Goal: Task Accomplishment & Management: Use online tool/utility

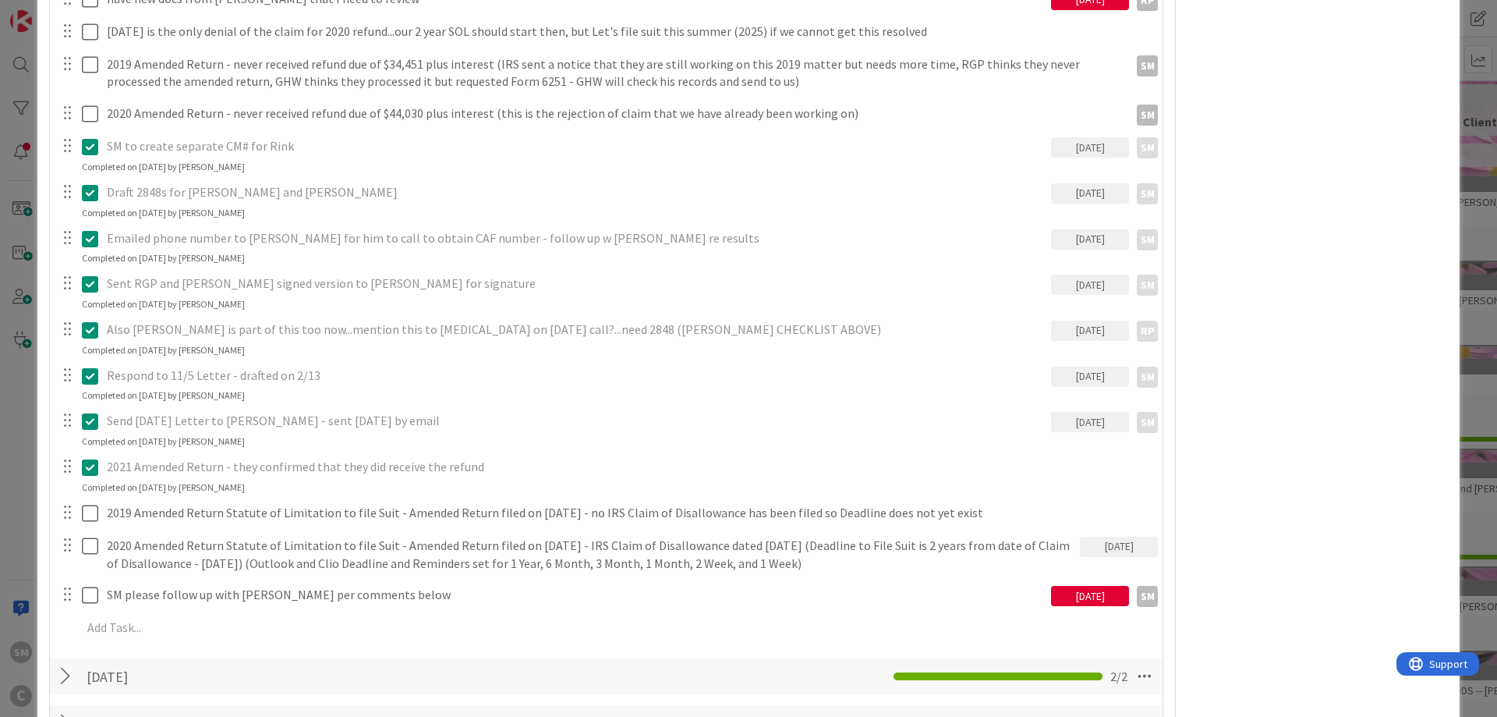
scroll to position [1404, 0]
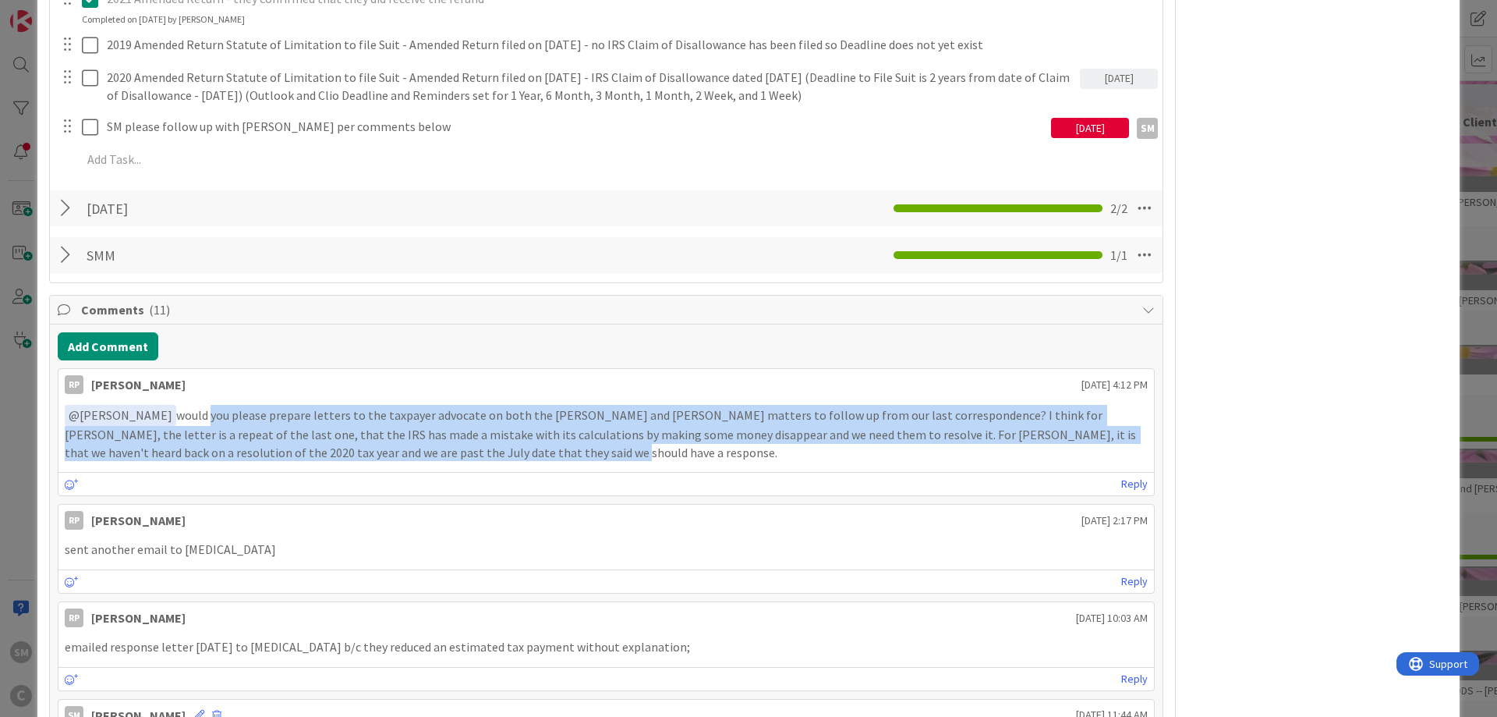
drag, startPoint x: 210, startPoint y: 414, endPoint x: 543, endPoint y: 451, distance: 335.0
click at [543, 451] on p "﻿ @ [PERSON_NAME] ﻿ would you please prepare letters to the taxpayer advocate o…" at bounding box center [606, 433] width 1083 height 56
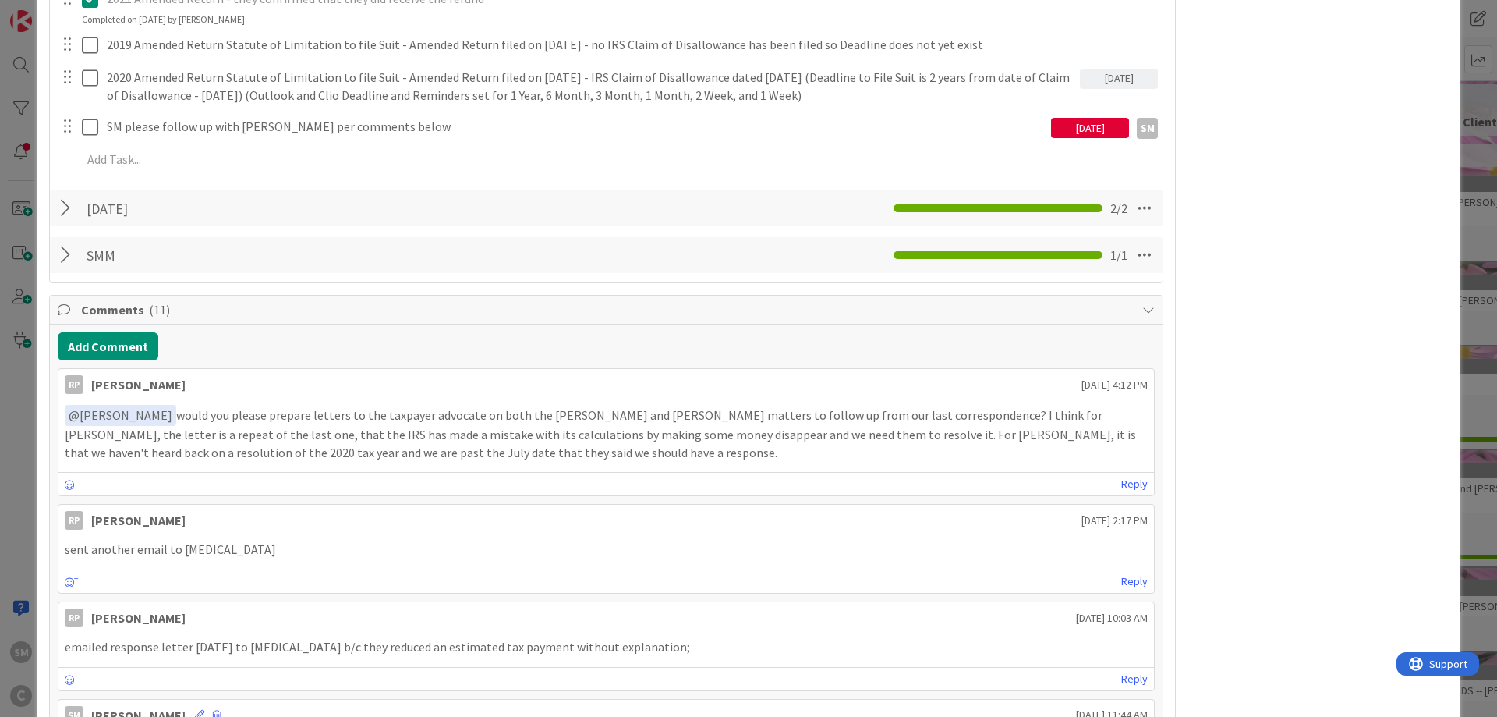
click at [519, 452] on p "﻿ @ [PERSON_NAME] ﻿ would you please prepare letters to the taxpayer advocate o…" at bounding box center [606, 433] width 1083 height 56
drag, startPoint x: 147, startPoint y: 449, endPoint x: 540, endPoint y: 449, distance: 392.3
click at [540, 449] on p "﻿ @ [PERSON_NAME] ﻿ would you please prepare letters to the taxpayer advocate o…" at bounding box center [606, 433] width 1083 height 56
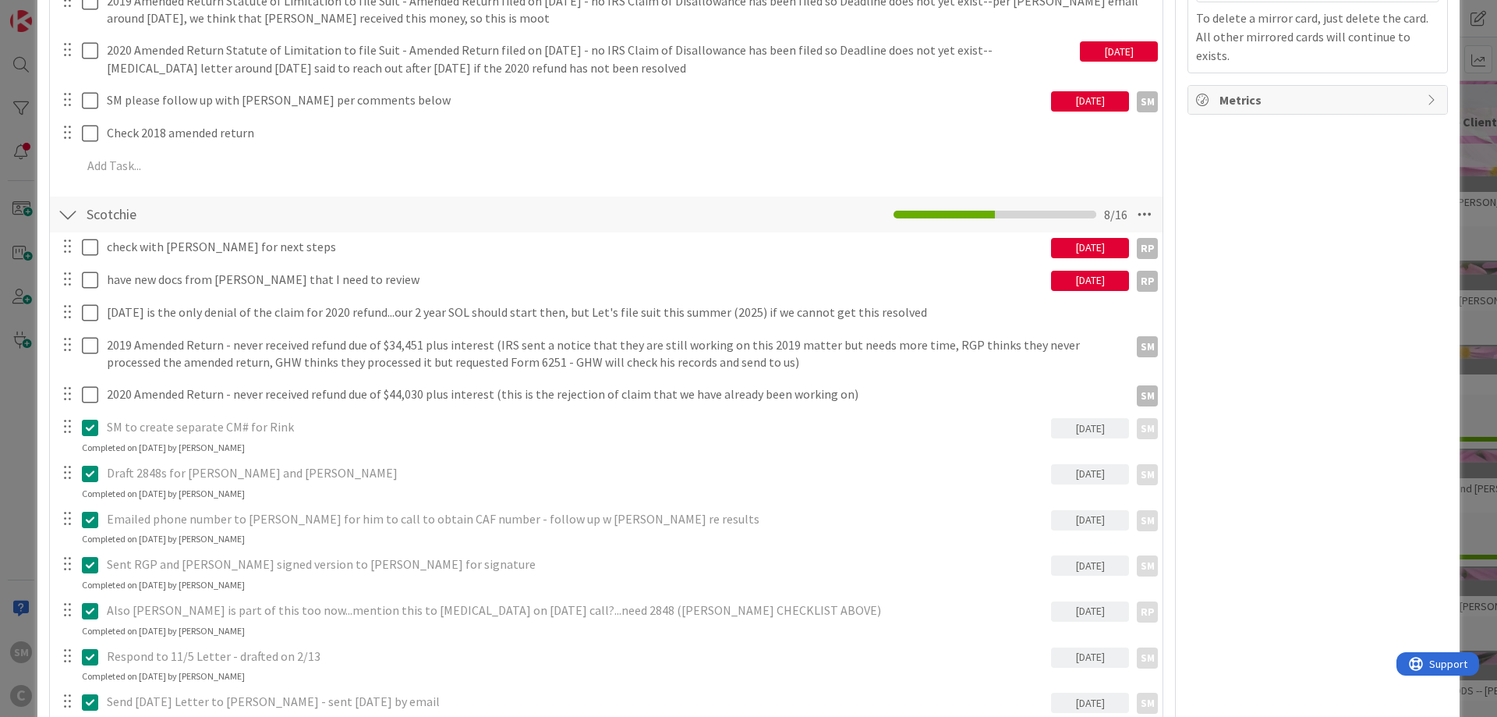
scroll to position [936, 0]
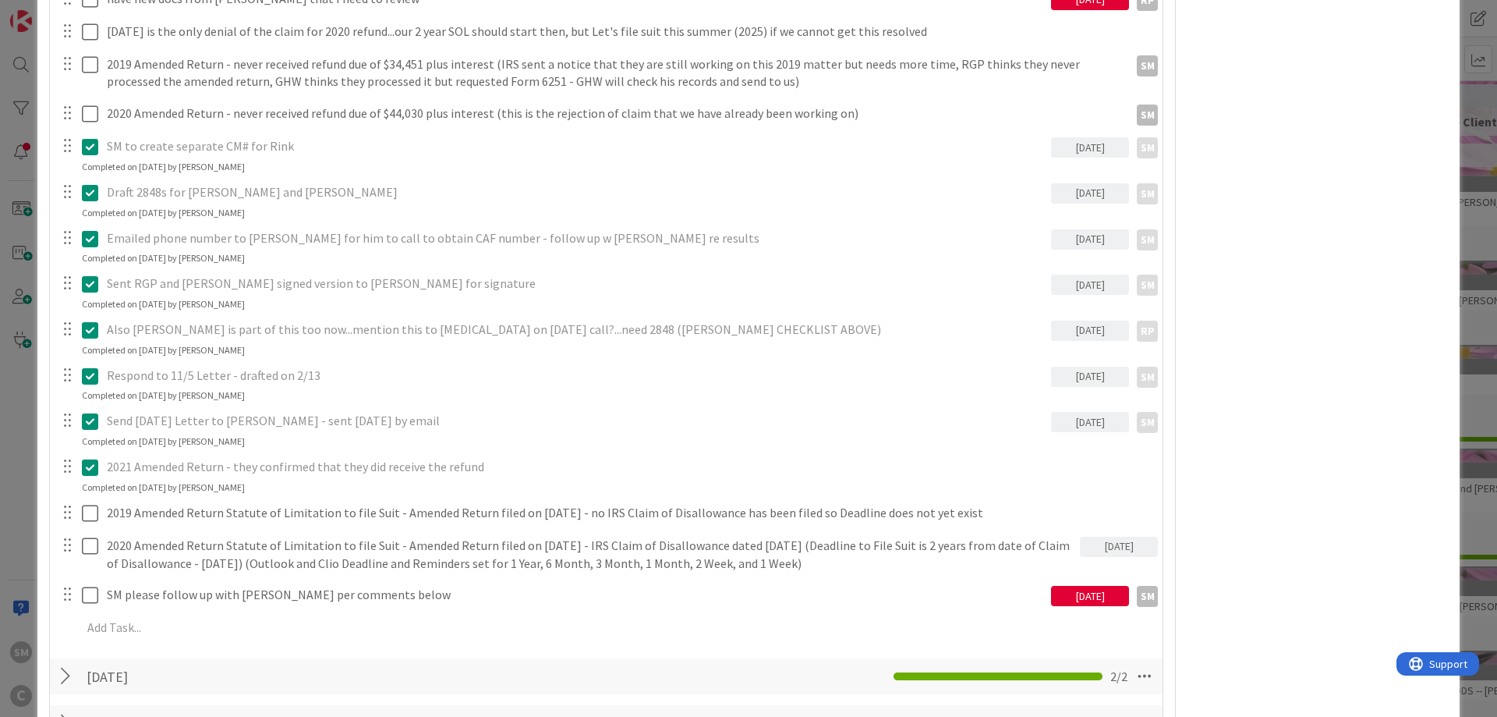
click at [1082, 591] on div "[DATE]" at bounding box center [1090, 596] width 78 height 20
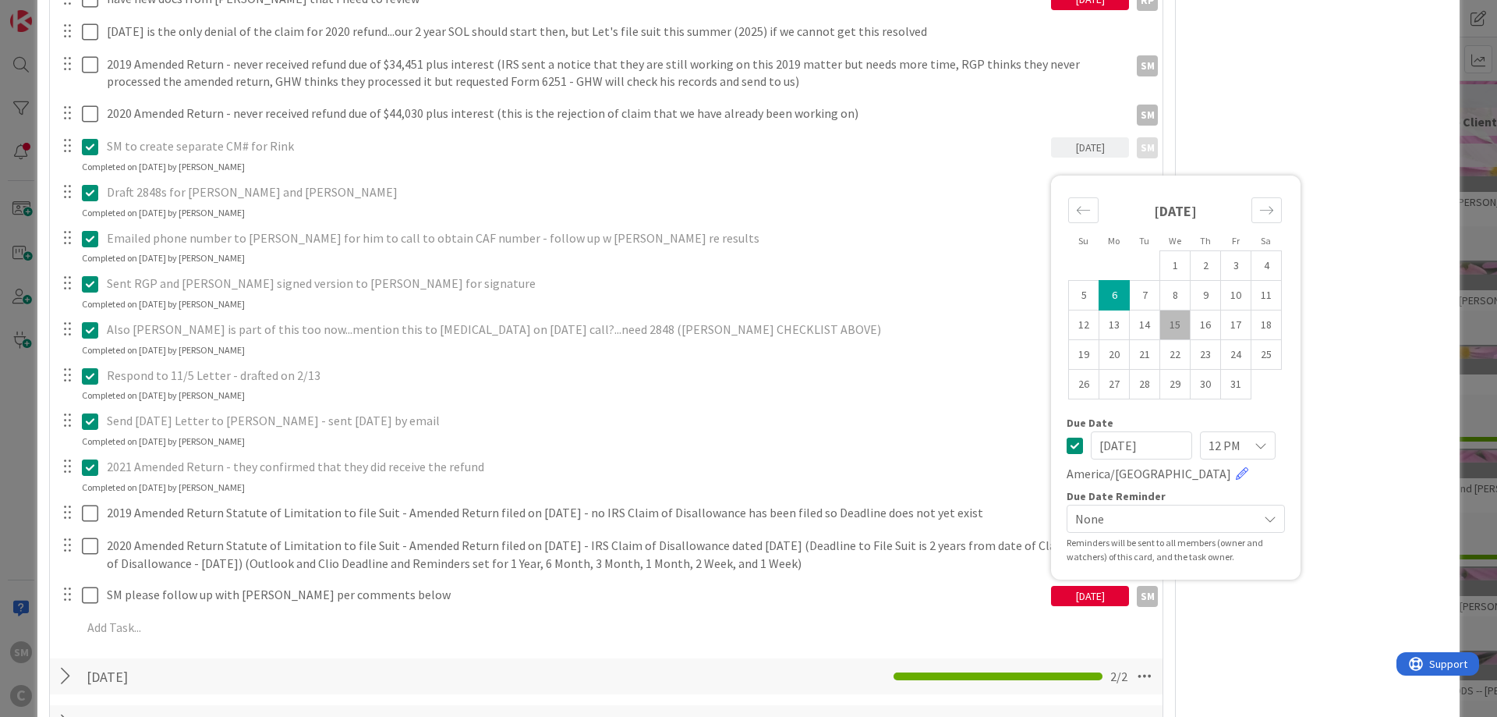
click at [1174, 327] on td "15" at bounding box center [1176, 325] width 30 height 30
type input "[DATE]"
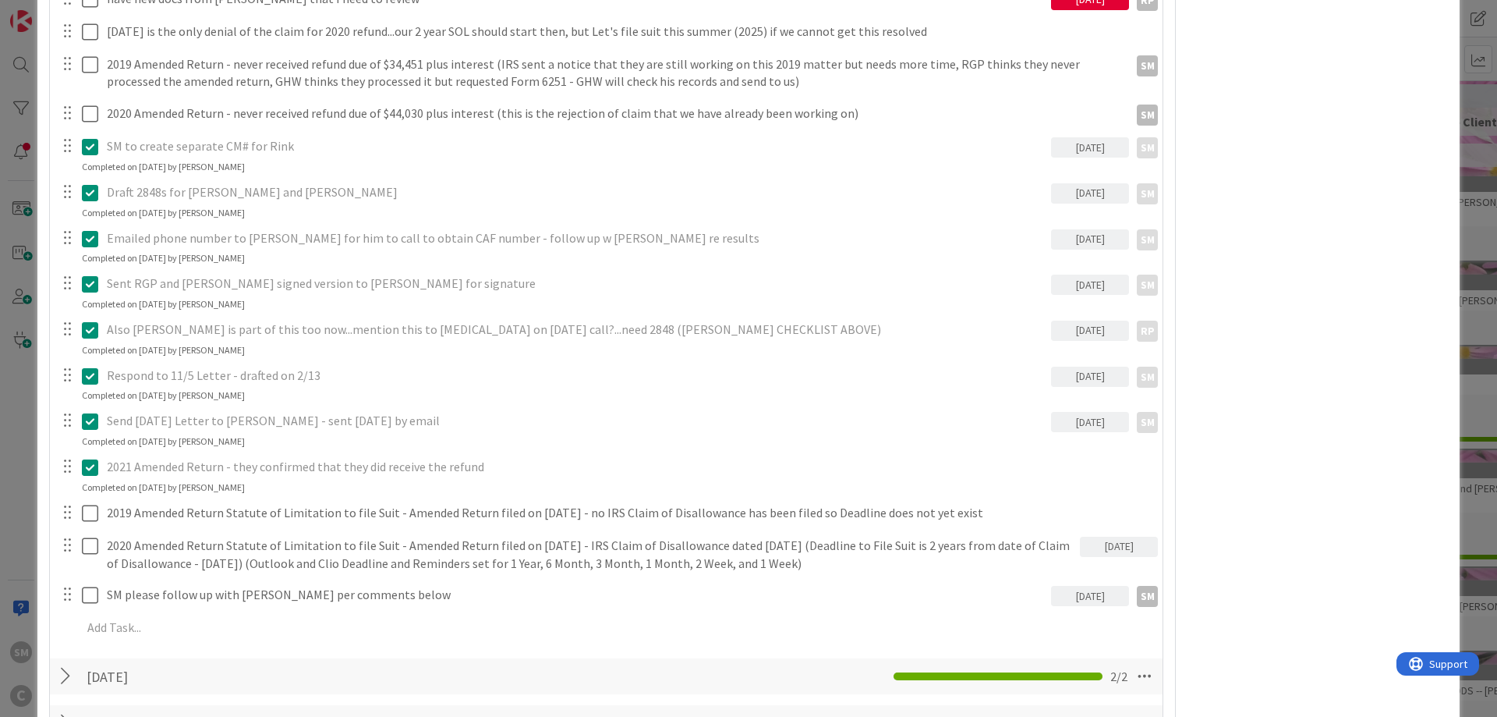
scroll to position [842, 0]
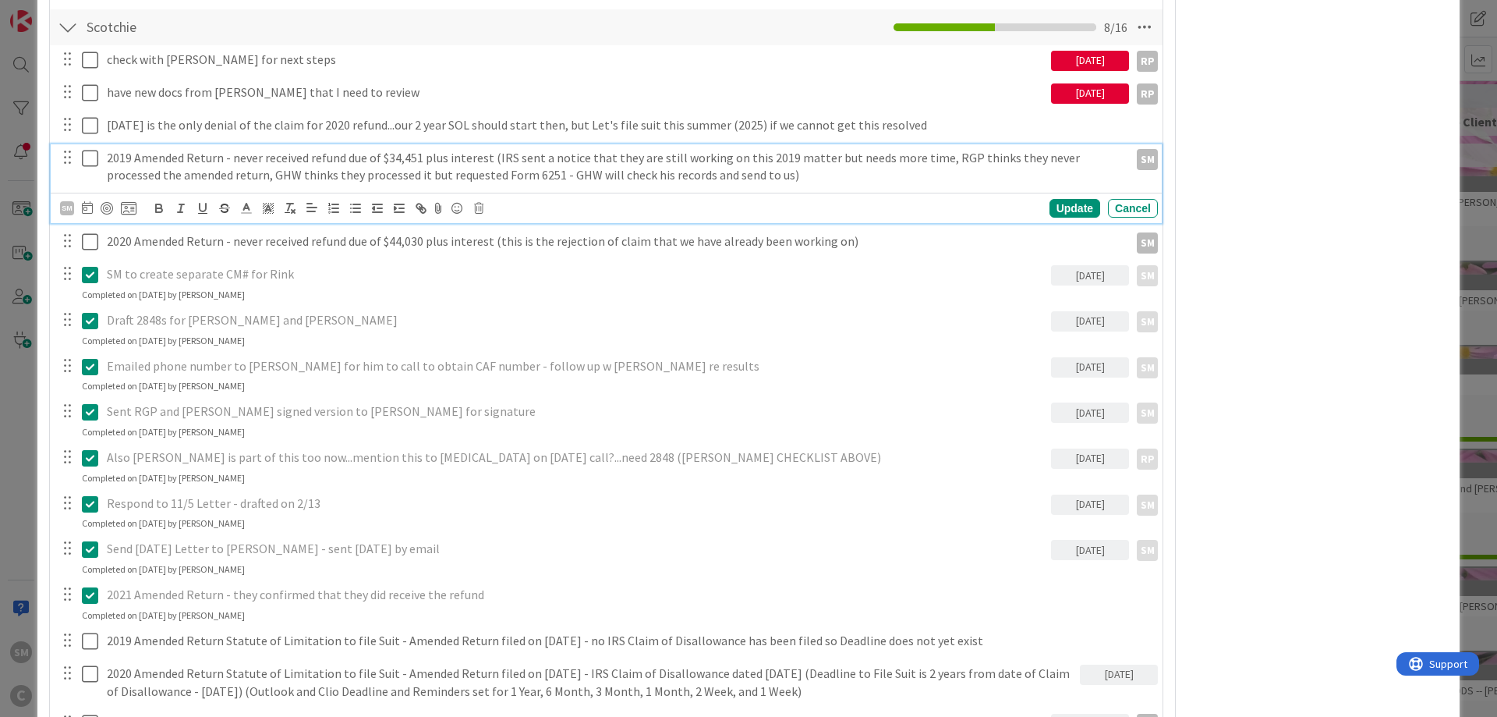
click at [568, 161] on p "2019 Amended Return - never received refund due of $34,451 plus interest (IRS s…" at bounding box center [615, 166] width 1016 height 35
click at [822, 161] on p "2019 Amended Return - never received refund due of $34,451 plus interest (IRS s…" at bounding box center [615, 166] width 1016 height 35
drag, startPoint x: 1044, startPoint y: 161, endPoint x: 694, endPoint y: 161, distance: 350.2
click at [1041, 161] on p "2019 Amended Return - never received refund due of $34,451 plus interest (IRS s…" at bounding box center [615, 166] width 1016 height 35
click at [200, 175] on p "2019 Amended Return - never received refund due of $34,451 plus interest (IRS s…" at bounding box center [615, 166] width 1016 height 35
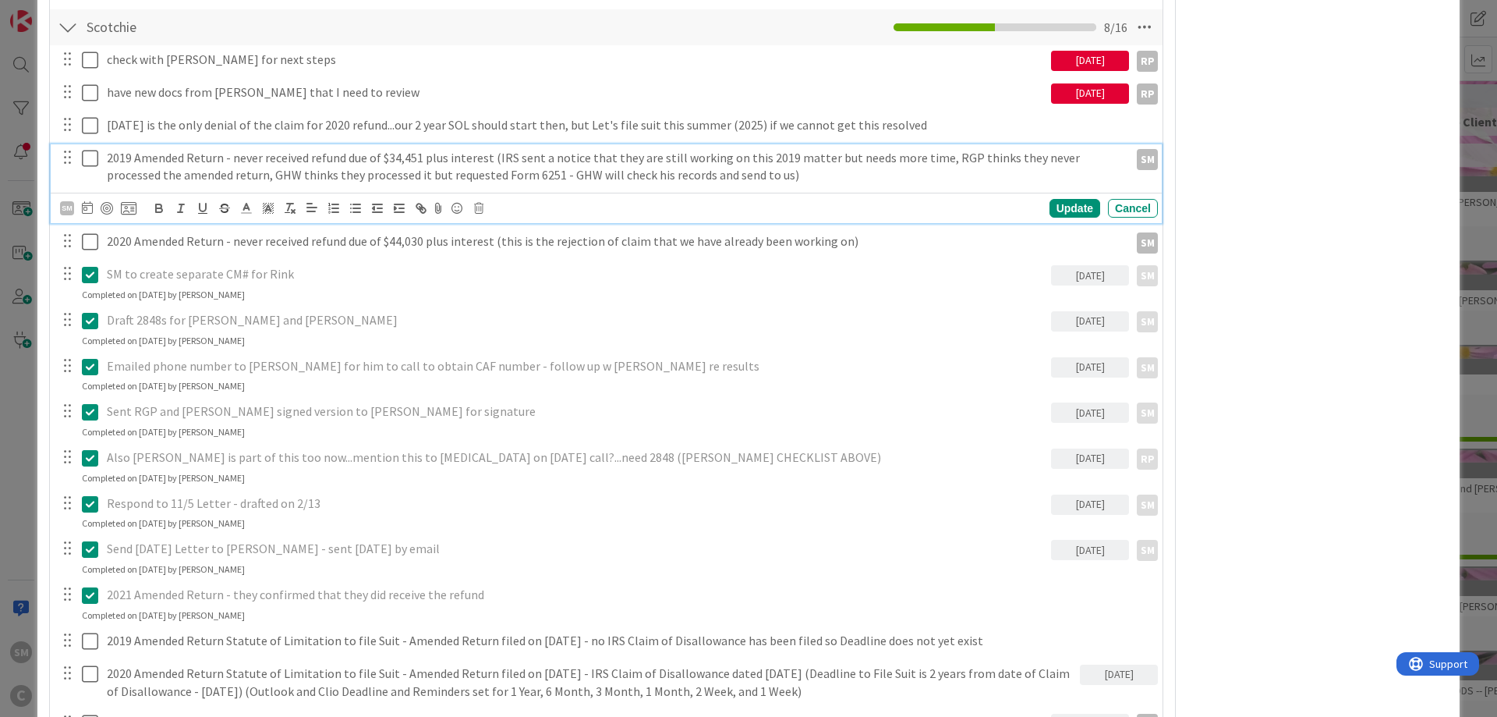
click at [418, 175] on p "2019 Amended Return - never received refund due of $34,451 plus interest (IRS s…" at bounding box center [615, 166] width 1016 height 35
click at [643, 169] on p "2019 Amended Return - never received refund due of $34,451 plus interest (IRS s…" at bounding box center [615, 166] width 1016 height 35
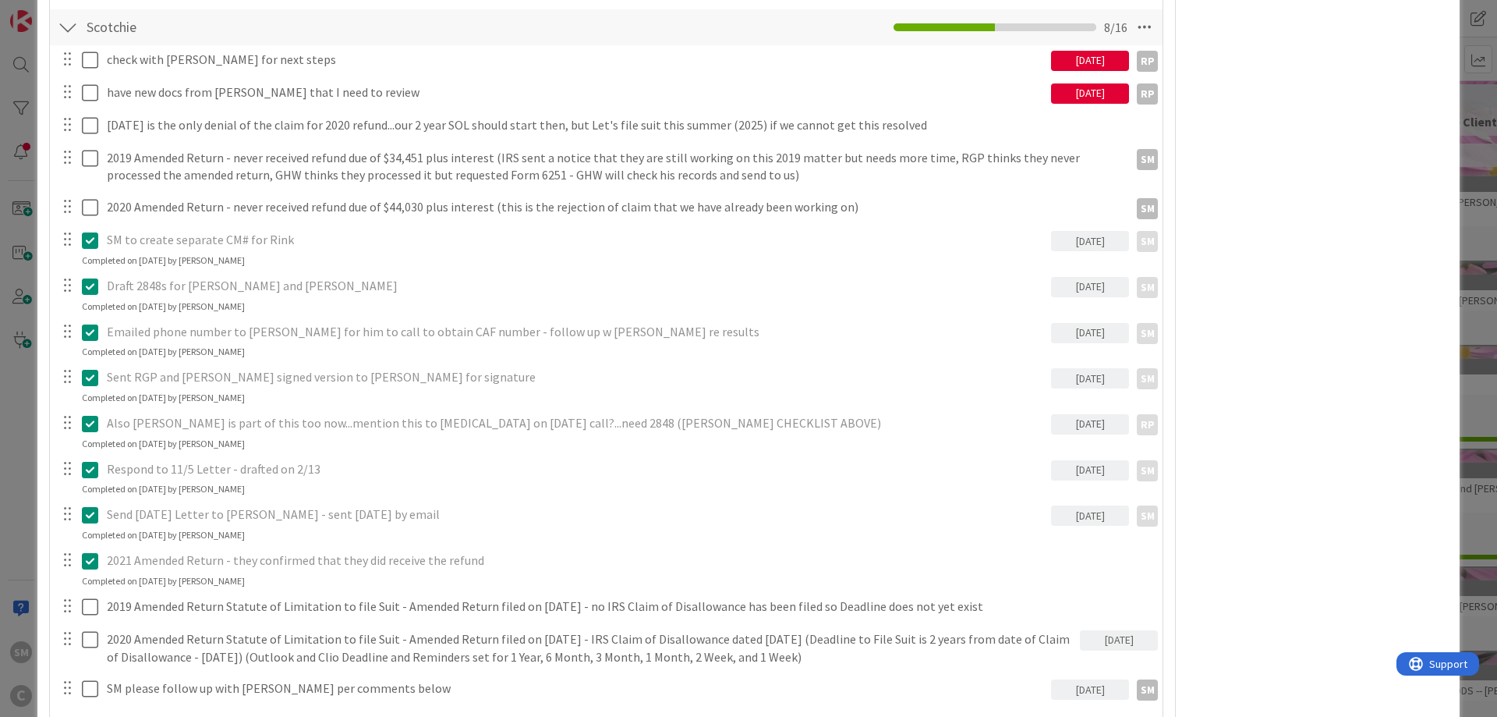
scroll to position [936, 0]
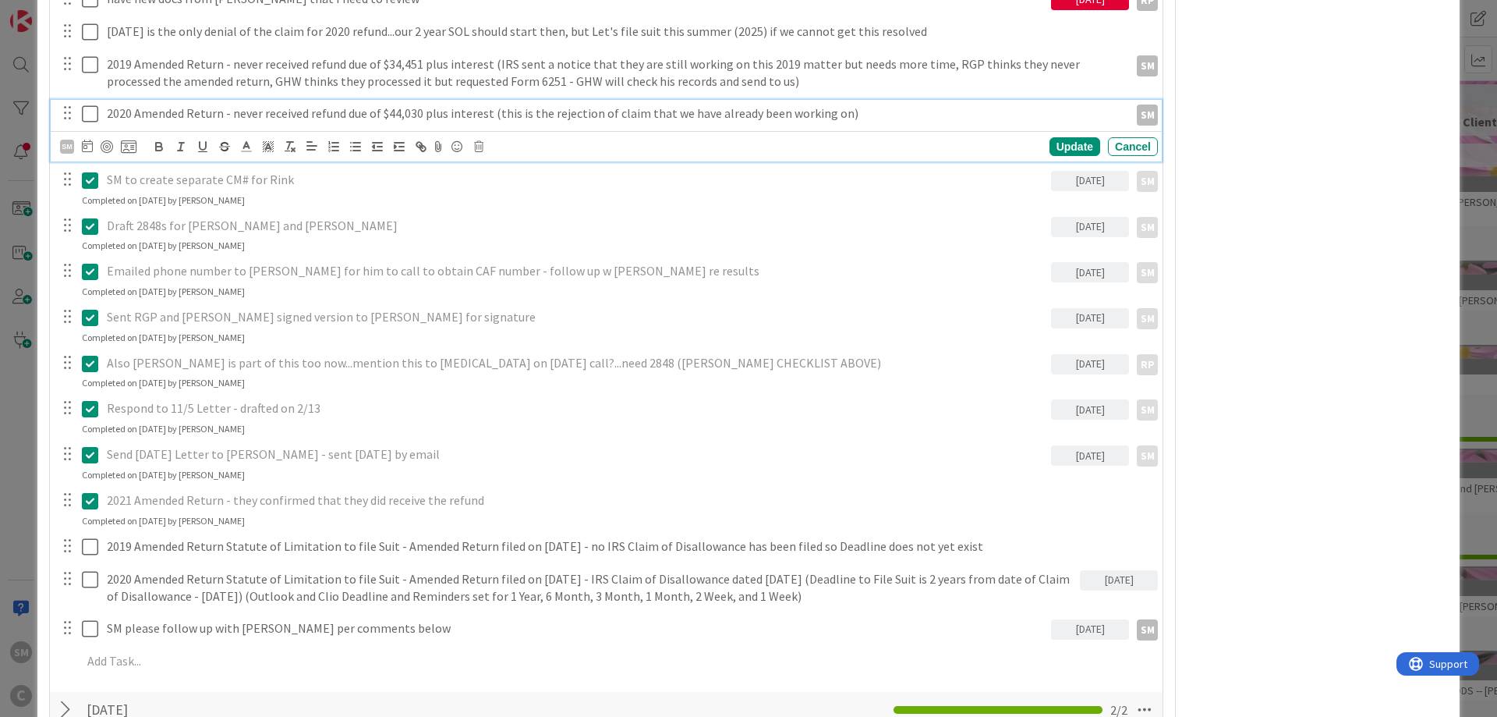
click at [94, 109] on icon at bounding box center [90, 114] width 16 height 19
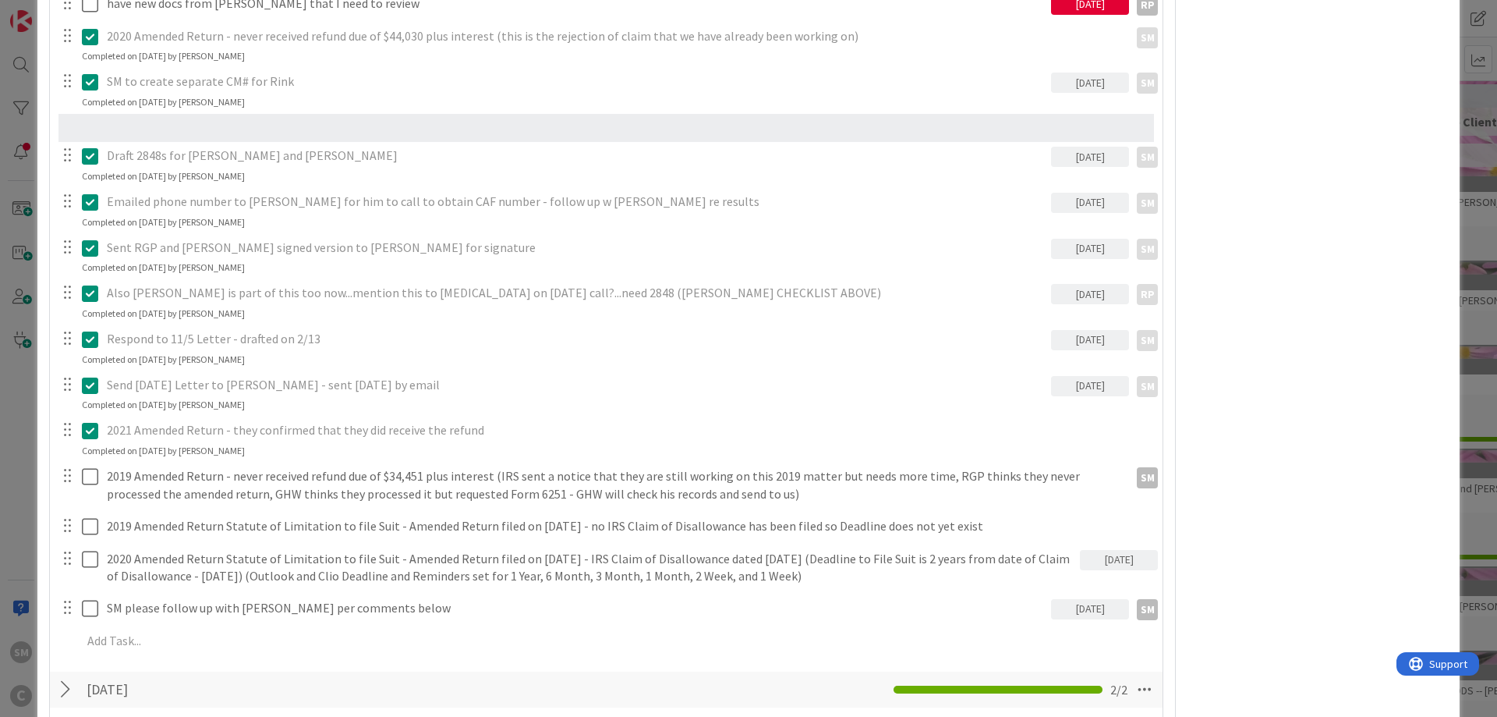
scroll to position [927, 0]
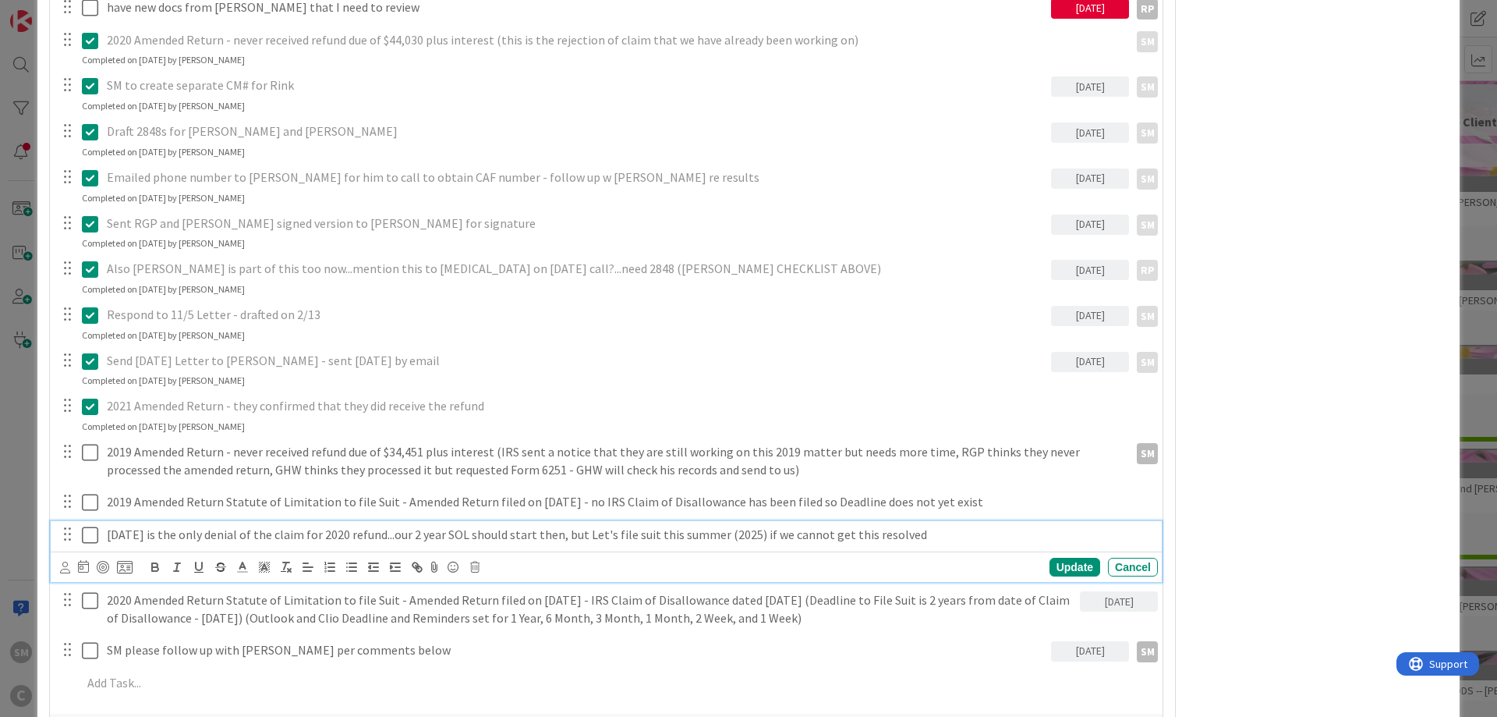
click at [146, 537] on p "[DATE] is the only denial of the claim for 2020 refund...our 2 year SOL should …" at bounding box center [629, 535] width 1045 height 18
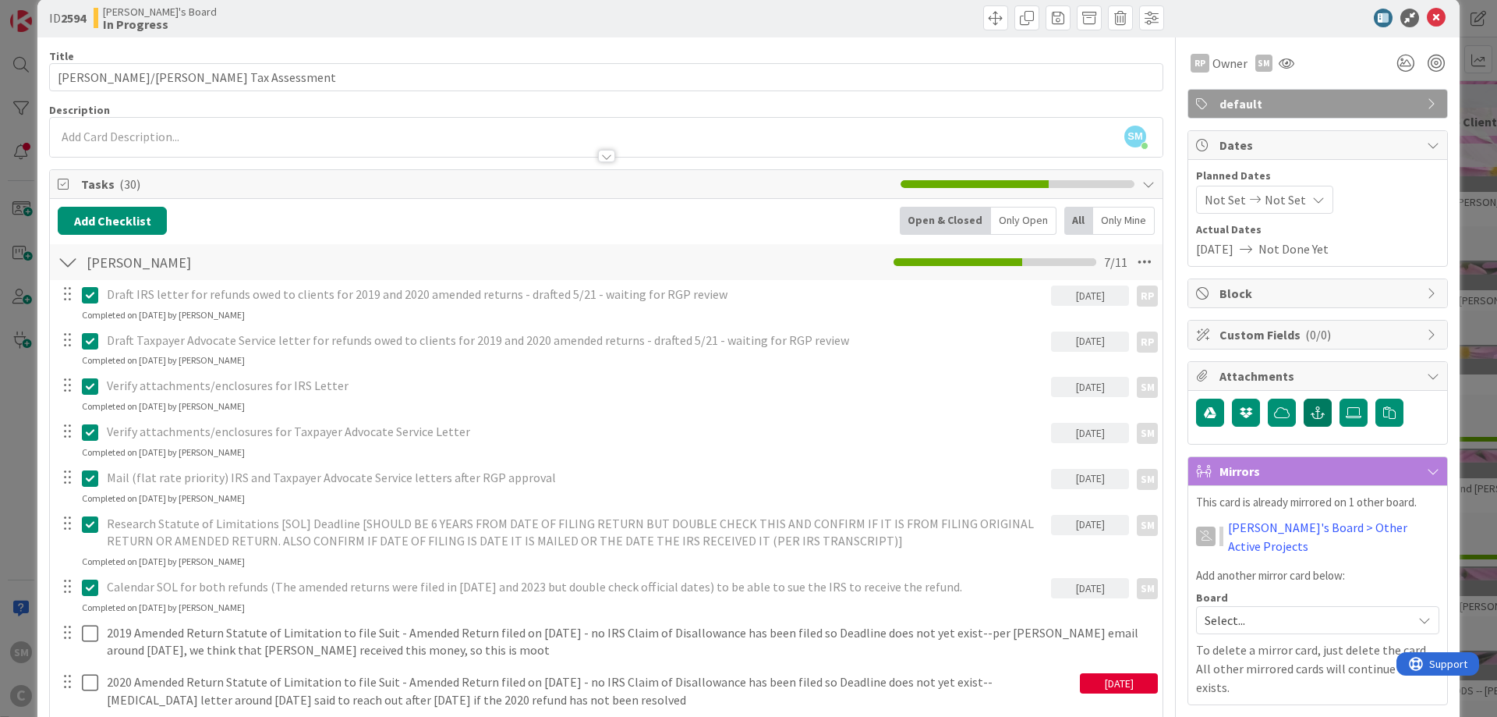
scroll to position [0, 0]
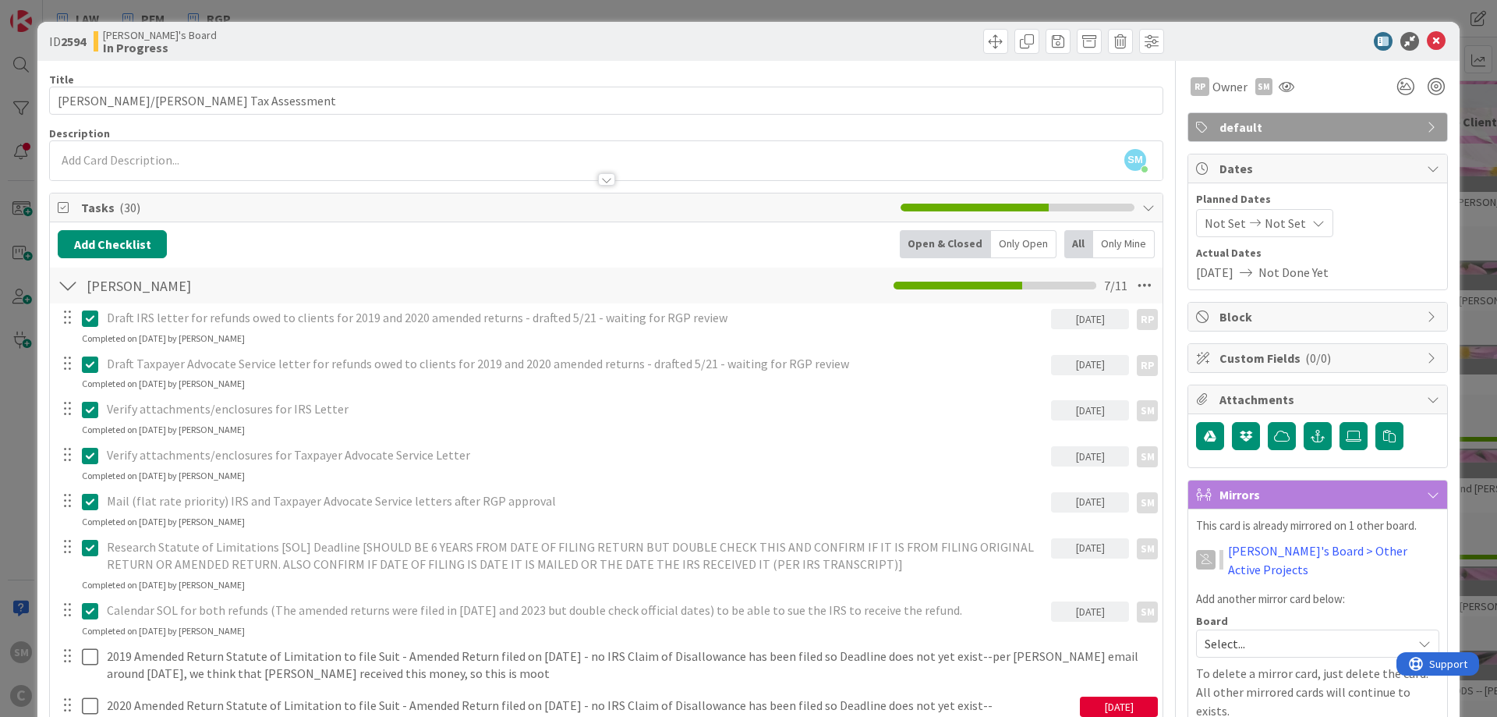
drag, startPoint x: 1434, startPoint y: 48, endPoint x: 570, endPoint y: 249, distance: 887.3
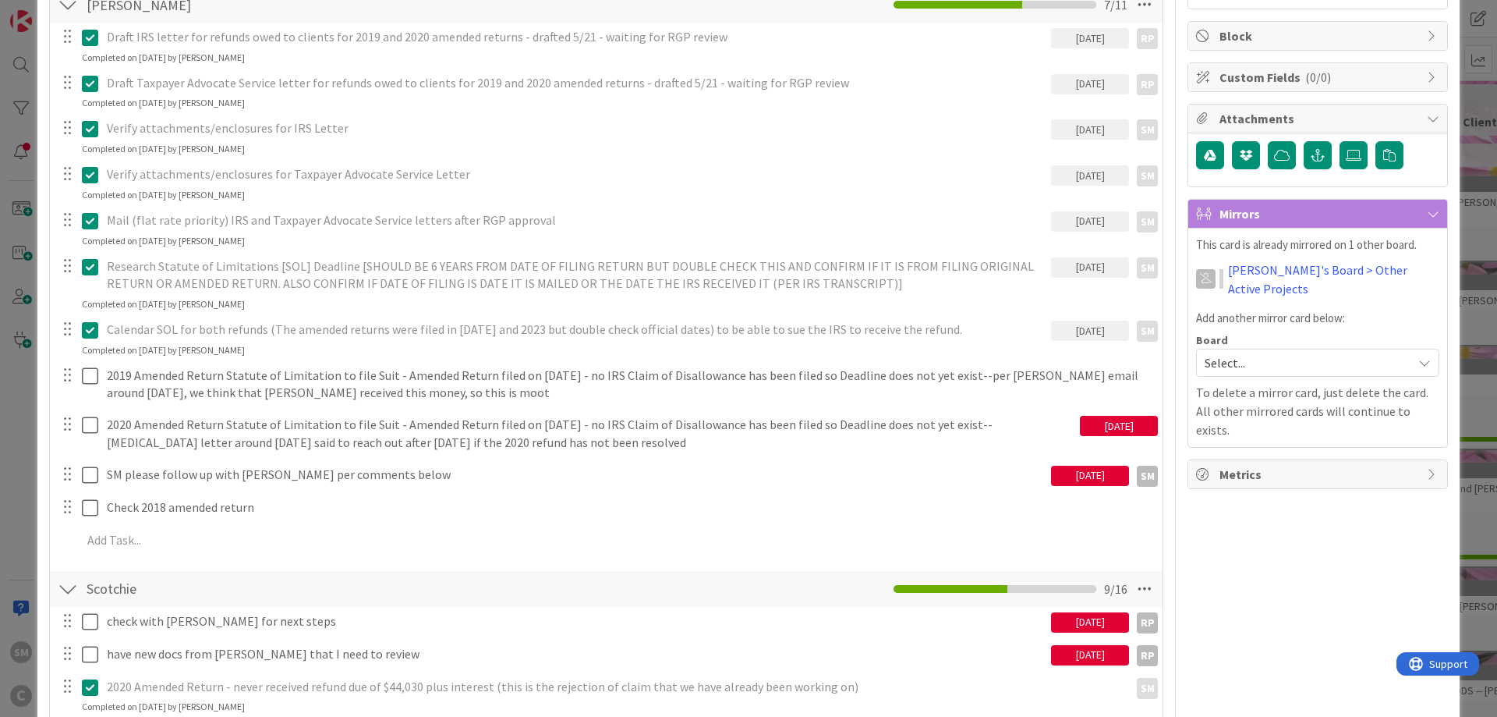
click at [1085, 470] on div "[DATE]" at bounding box center [1090, 476] width 78 height 20
click at [1182, 636] on td "15" at bounding box center [1176, 637] width 30 height 30
type input "[DATE]"
